Goal: Information Seeking & Learning: Find specific fact

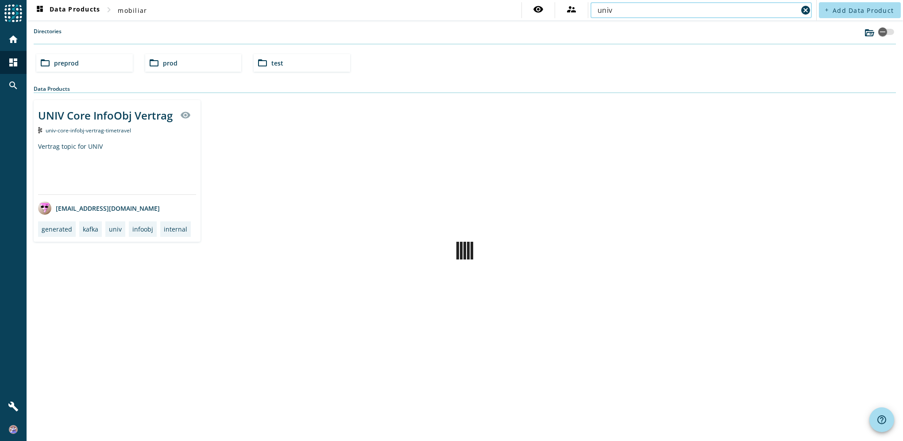
click at [605, 9] on input "univ" at bounding box center [698, 10] width 200 height 11
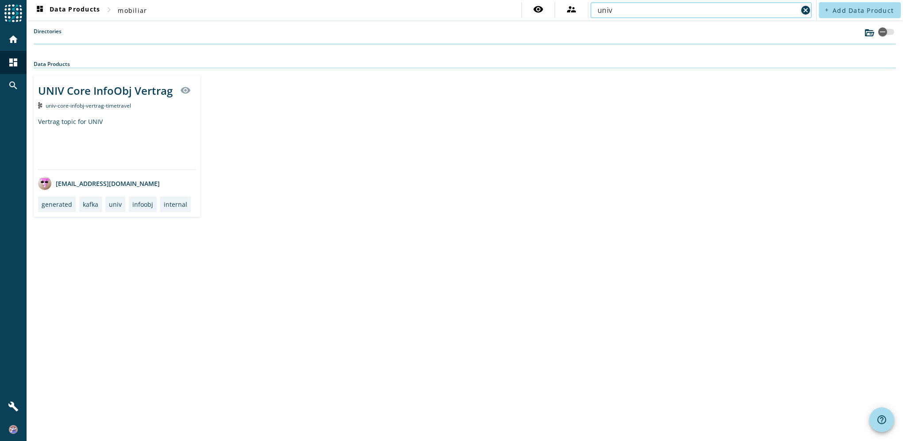
click at [810, 9] on mat-icon "cancel" at bounding box center [805, 10] width 11 height 11
click at [662, 11] on input "text" at bounding box center [701, 10] width 207 height 11
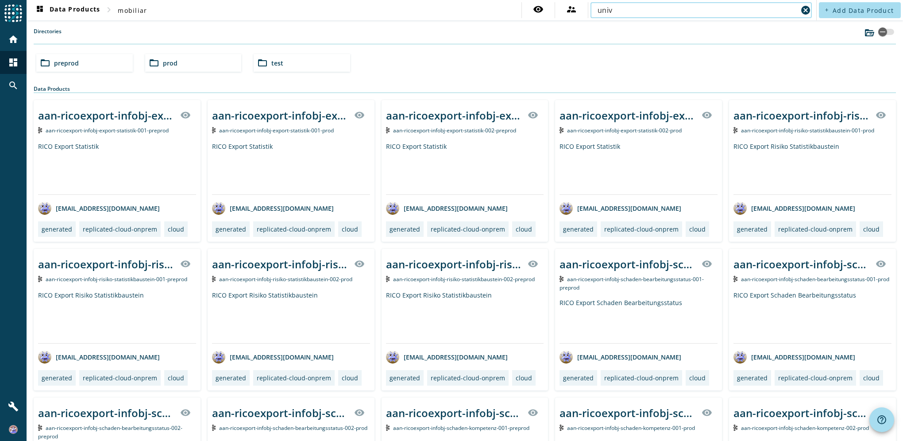
type input "univ"
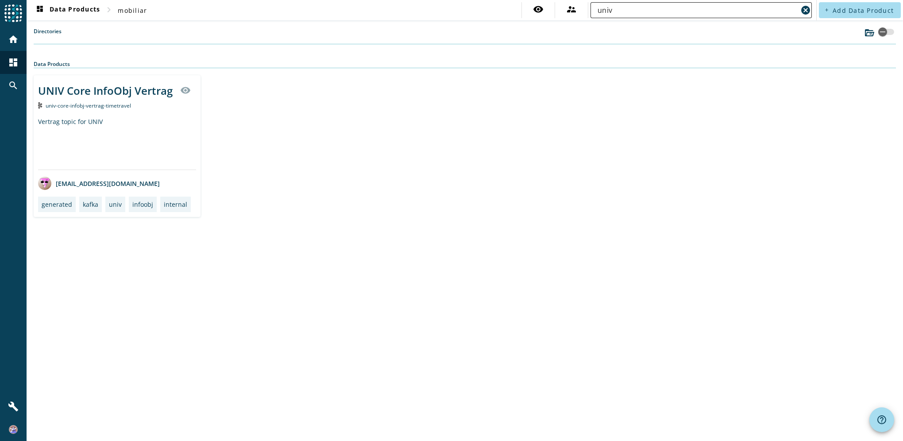
click at [592, 11] on div "univ cancel" at bounding box center [701, 10] width 221 height 16
click at [122, 89] on div "UNIV Core InfoObj Vertrag" at bounding box center [105, 90] width 135 height 15
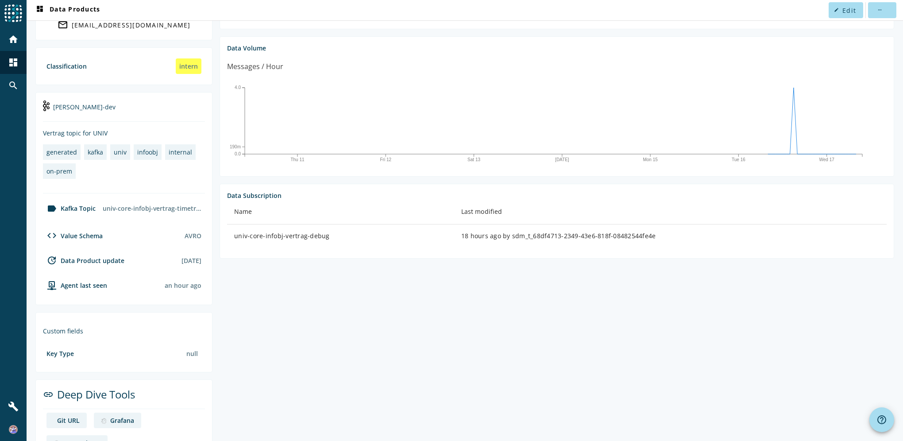
scroll to position [147, 0]
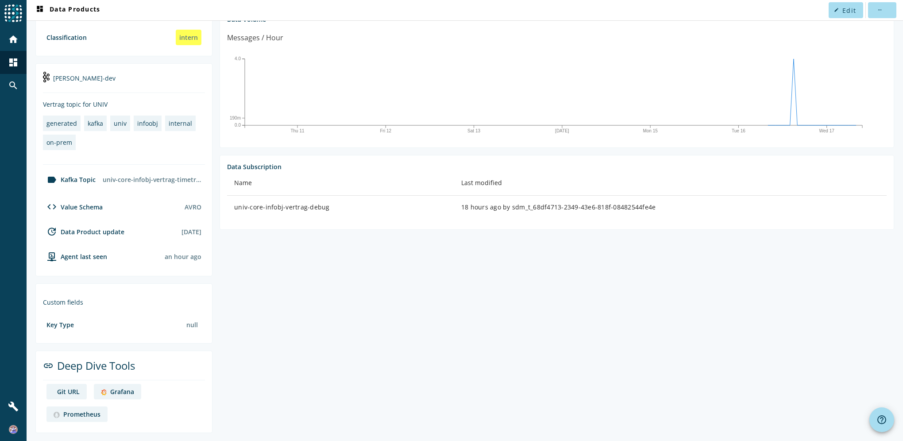
click at [121, 390] on div "Grafana" at bounding box center [122, 391] width 24 height 8
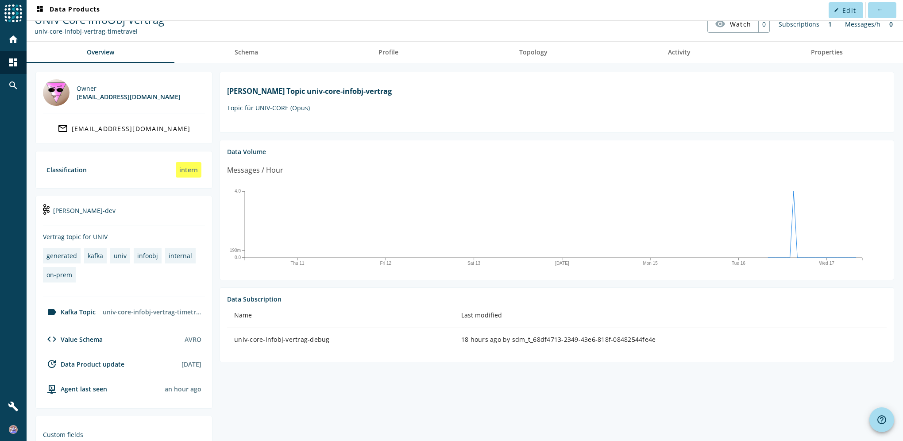
scroll to position [14, 0]
